Goal: Task Accomplishment & Management: Use online tool/utility

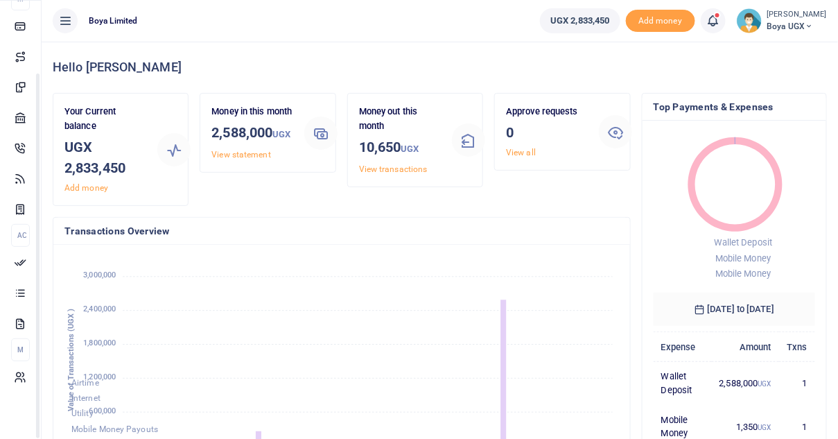
scroll to position [86, 0]
click at [797, 17] on small "[PERSON_NAME]" at bounding box center [797, 15] width 60 height 12
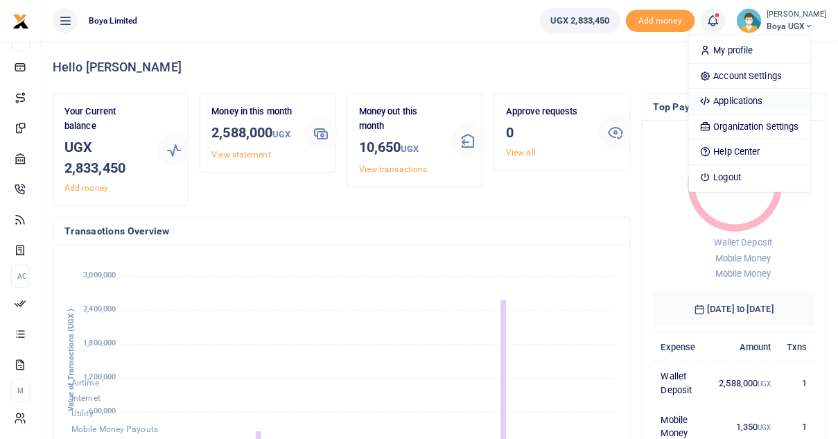
click at [755, 99] on link "Applications" at bounding box center [749, 100] width 121 height 19
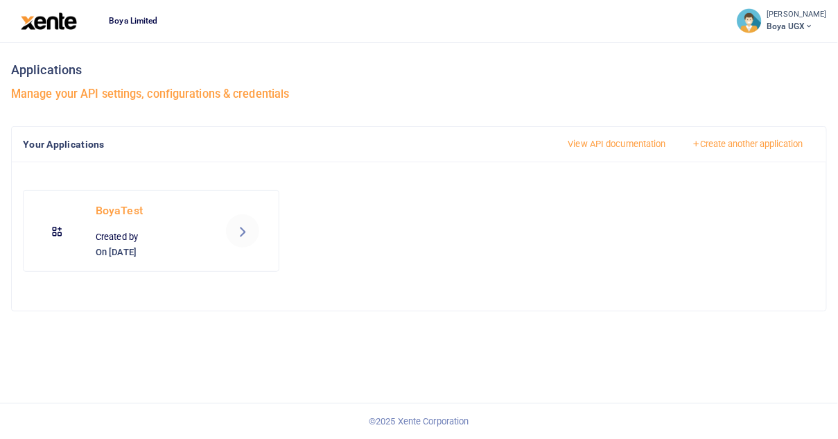
click at [245, 222] on div at bounding box center [419, 219] width 838 height 439
click at [243, 225] on icon at bounding box center [242, 230] width 17 height 17
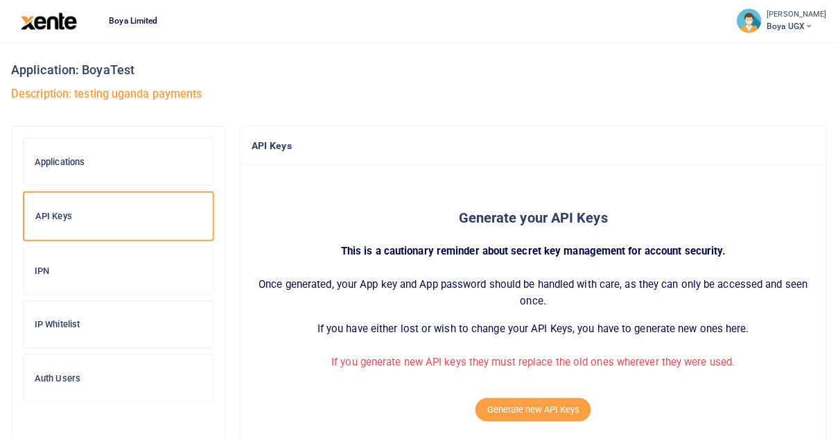
click at [116, 324] on h6 "IP Whitelist" at bounding box center [119, 324] width 168 height 11
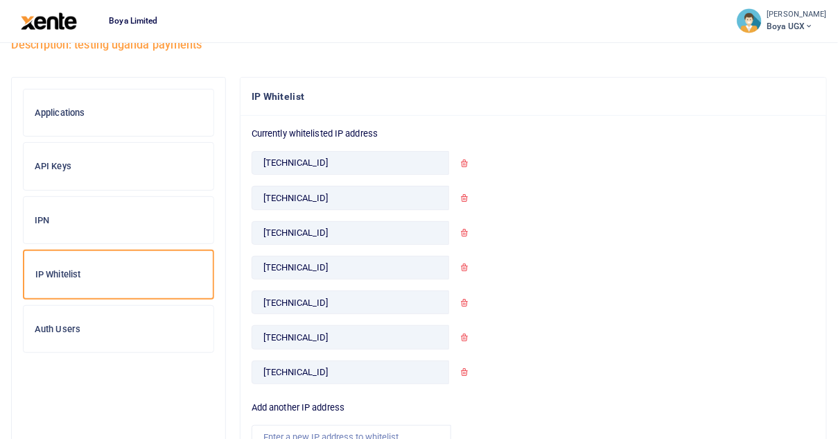
scroll to position [51, 0]
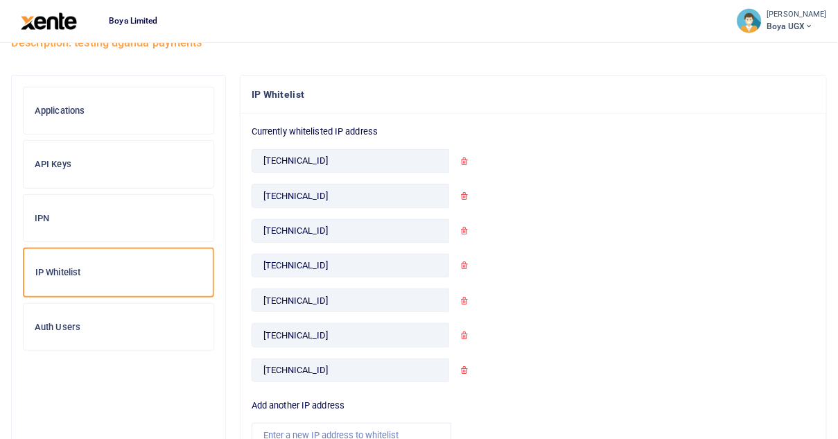
click at [109, 148] on div "API Keys" at bounding box center [119, 164] width 190 height 47
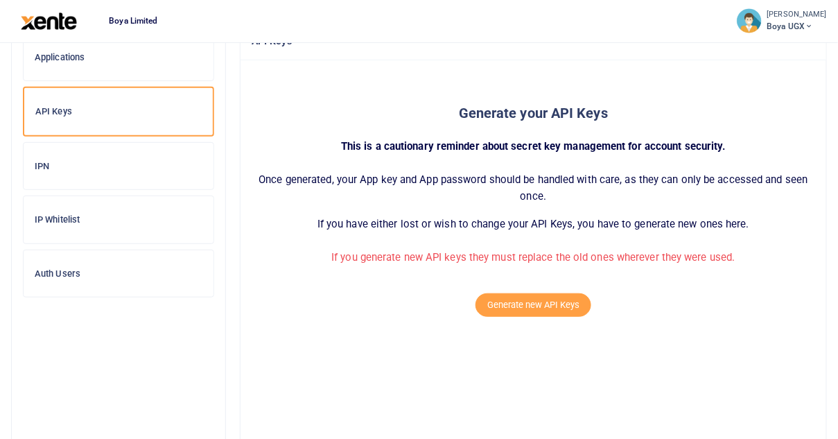
scroll to position [105, 0]
click at [543, 312] on button "Generate new API Keys" at bounding box center [533, 304] width 116 height 24
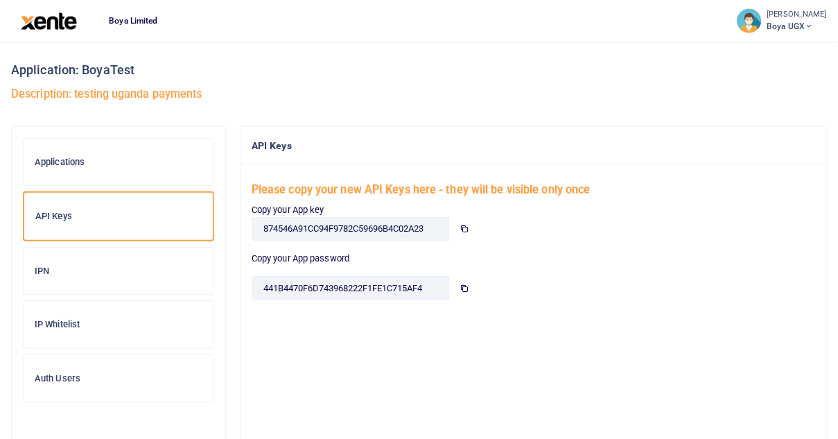
click at [464, 228] on icon at bounding box center [463, 228] width 9 height 9
click at [465, 288] on icon at bounding box center [463, 287] width 9 height 9
drag, startPoint x: 264, startPoint y: 225, endPoint x: 448, endPoint y: 228, distance: 184.3
click at [448, 228] on input "874546A91CC94F9782C59696B4C02A23" at bounding box center [350, 229] width 197 height 24
click at [465, 290] on icon at bounding box center [463, 287] width 9 height 9
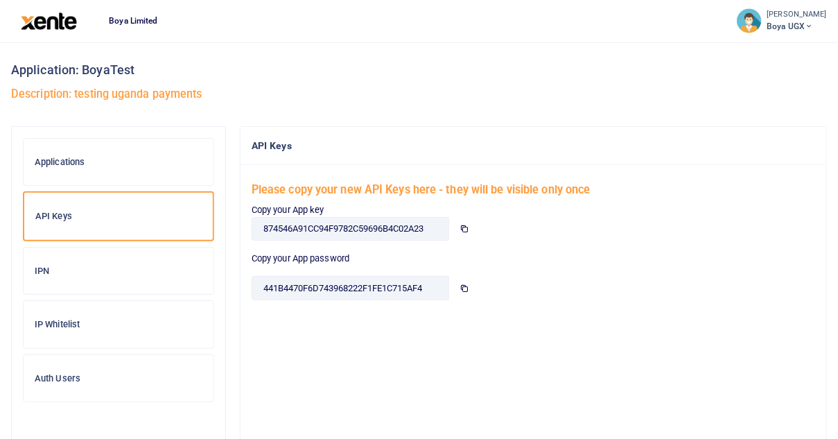
click at [54, 17] on img at bounding box center [49, 20] width 56 height 17
